Goal: Task Accomplishment & Management: Complete application form

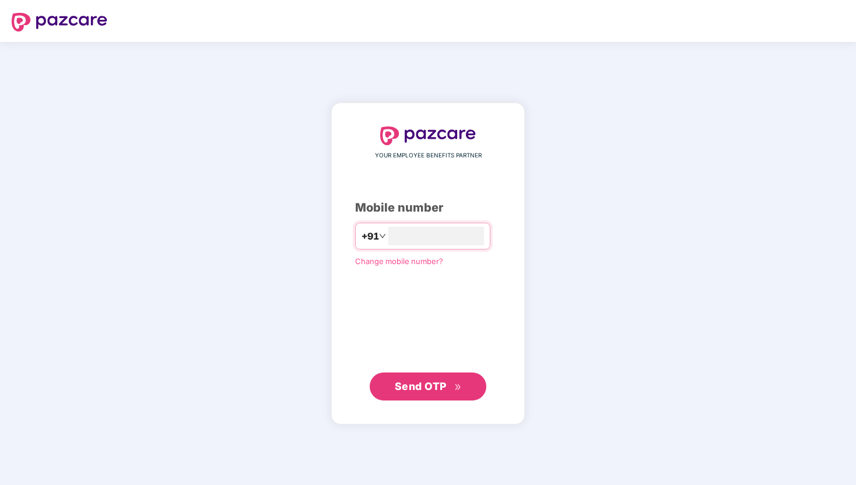
type input "**********"
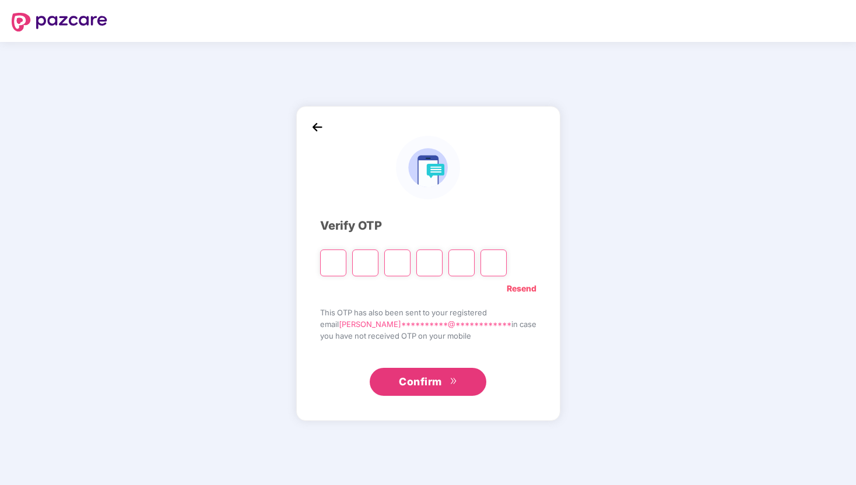
type input "*"
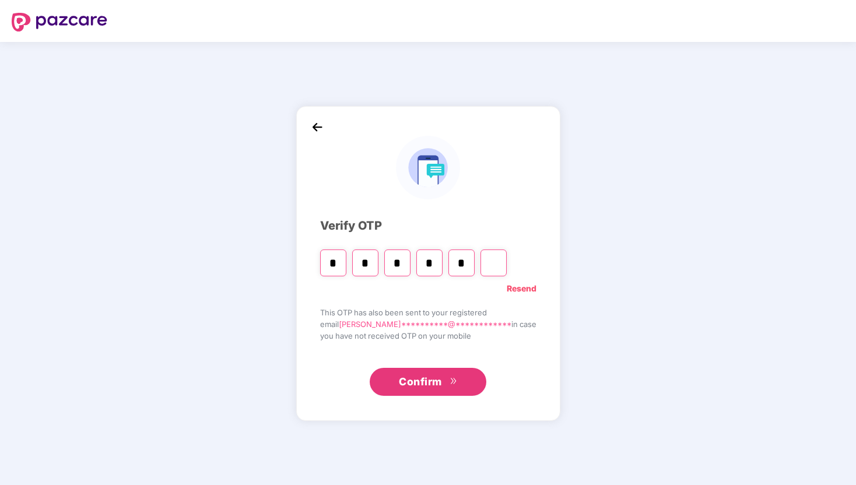
type input "*"
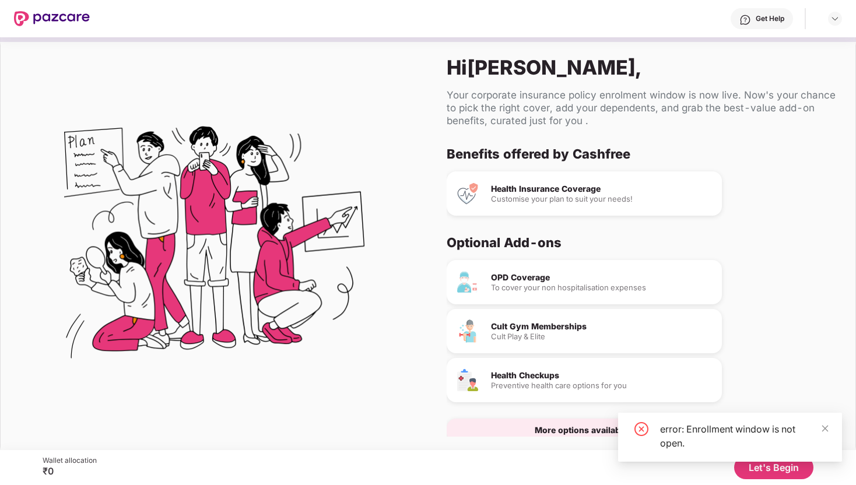
click at [830, 429] on div "error: Enrollment window is not open." at bounding box center [730, 437] width 224 height 49
click at [826, 429] on icon "close" at bounding box center [825, 428] width 6 height 6
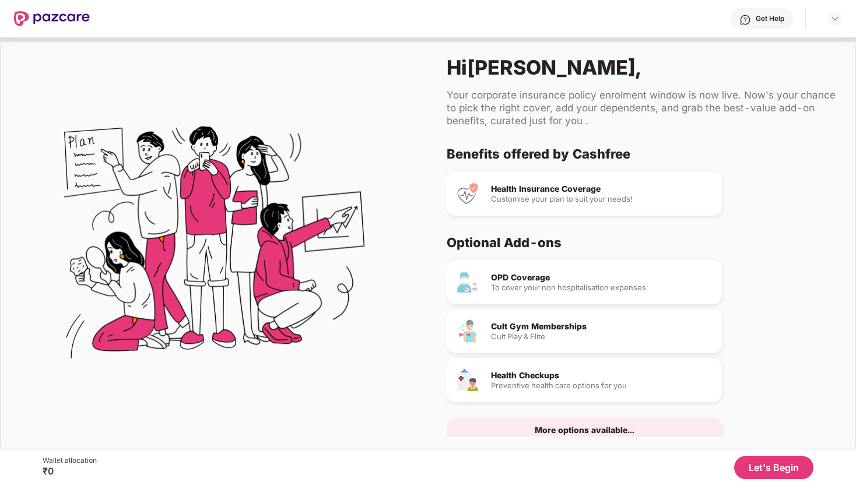
click at [63, 19] on img at bounding box center [52, 18] width 76 height 15
click at [837, 22] on img at bounding box center [834, 18] width 9 height 9
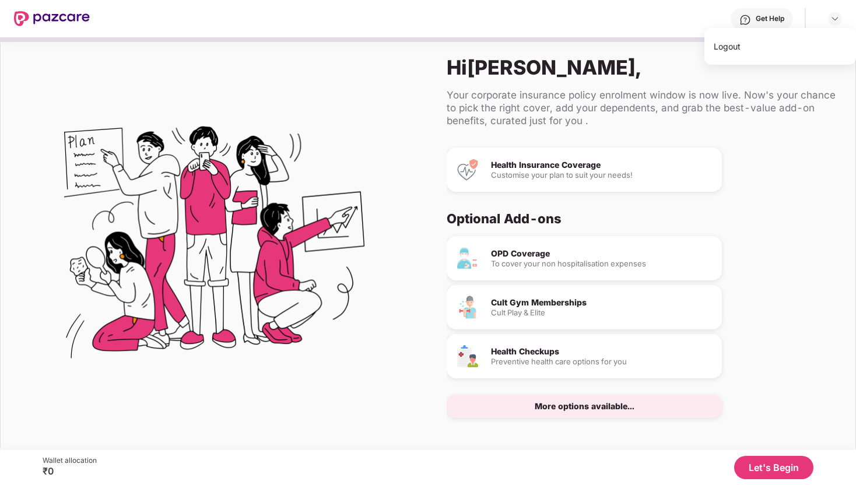
click at [763, 464] on button "Let's Begin" at bounding box center [773, 467] width 79 height 23
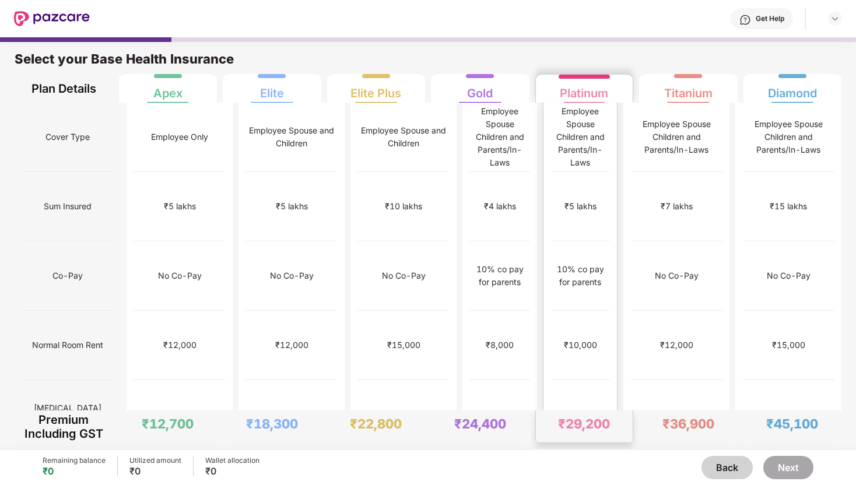
click at [559, 450] on div "₹1,00,000" at bounding box center [580, 484] width 58 height 69
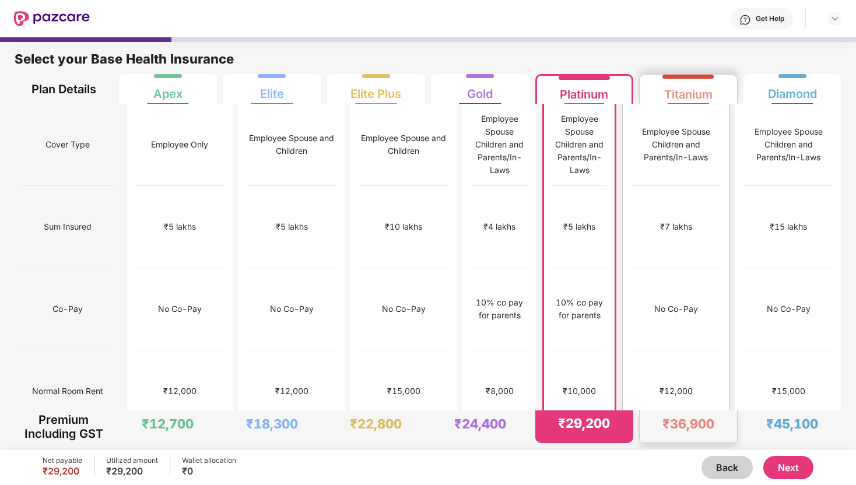
click at [662, 433] on div "No limit" at bounding box center [675, 474] width 91 height 82
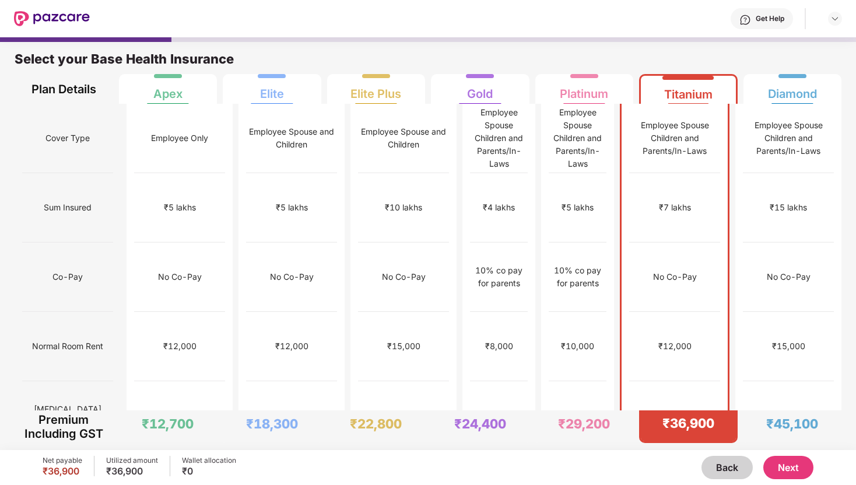
click at [788, 464] on button "Next" at bounding box center [788, 467] width 50 height 23
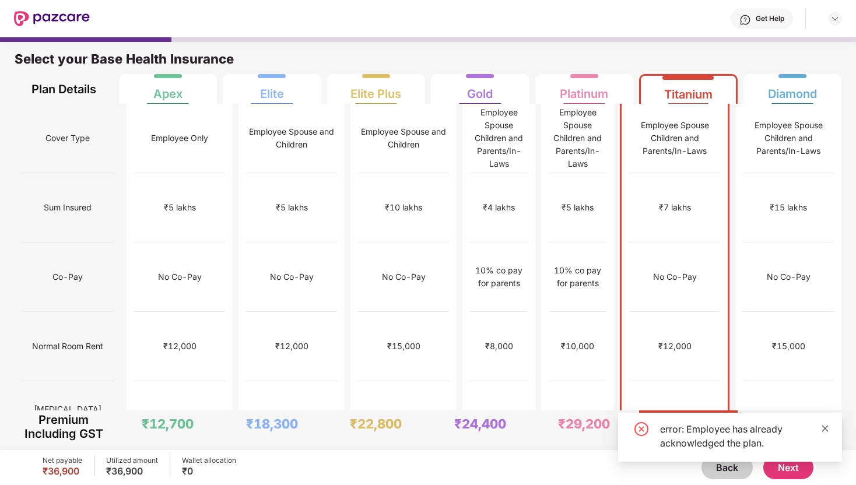
click at [823, 426] on icon "close" at bounding box center [825, 428] width 6 height 6
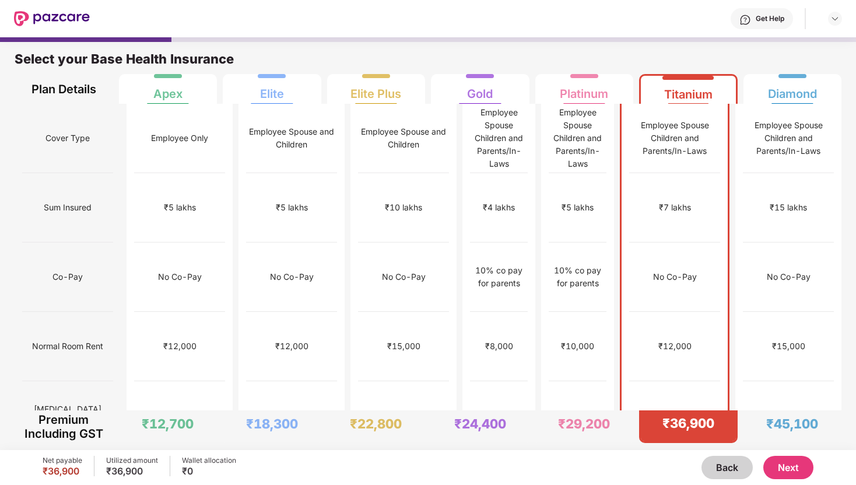
click at [823, 471] on div "error: Employee has already acknowledged the plan." at bounding box center [730, 471] width 224 height 0
click at [64, 15] on img at bounding box center [52, 18] width 76 height 15
